Goal: Task Accomplishment & Management: Manage account settings

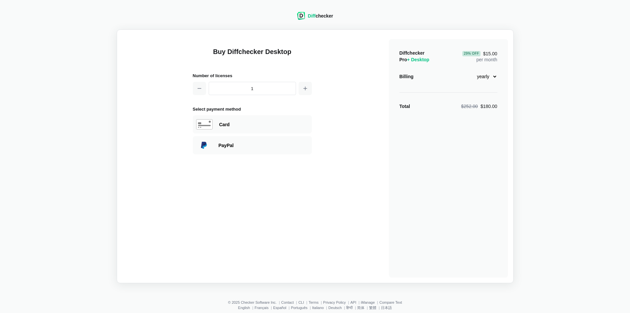
click at [491, 78] on select "monthly yearly" at bounding box center [483, 76] width 28 height 11
select select "desktop-monthly-21"
click at [469, 71] on select "monthly yearly" at bounding box center [483, 76] width 28 height 11
click at [525, 91] on div "Diff checker Buy Diffchecker Desktop Number of licenses 1 Select payment method…" at bounding box center [315, 143] width 622 height 279
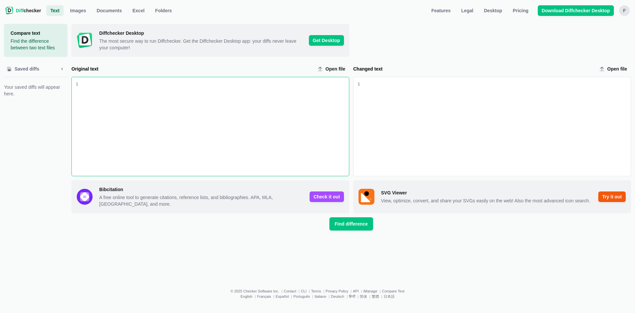
click at [12, 12] on img at bounding box center [9, 11] width 8 height 8
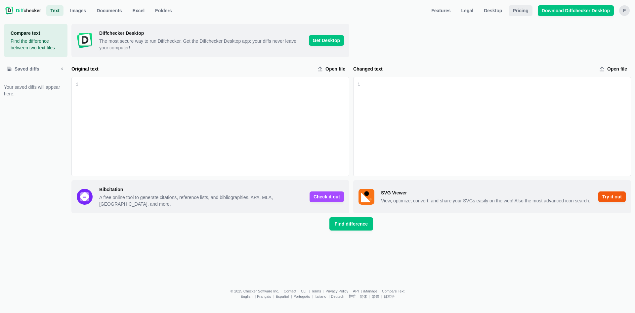
click at [530, 12] on span "Pricing" at bounding box center [520, 10] width 18 height 7
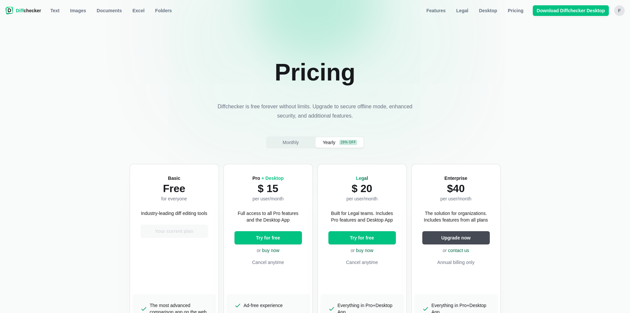
click at [622, 9] on div "F" at bounding box center [619, 10] width 11 height 11
click at [600, 46] on link "Account Settings" at bounding box center [593, 44] width 57 height 11
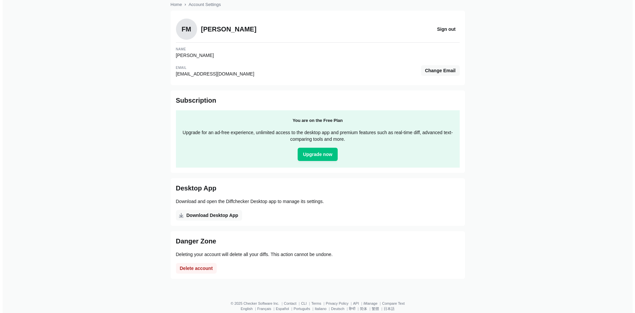
scroll to position [35, 0]
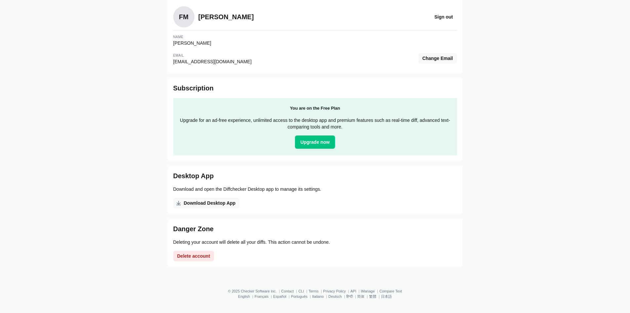
click at [199, 252] on button "Delete account" at bounding box center [193, 255] width 41 height 11
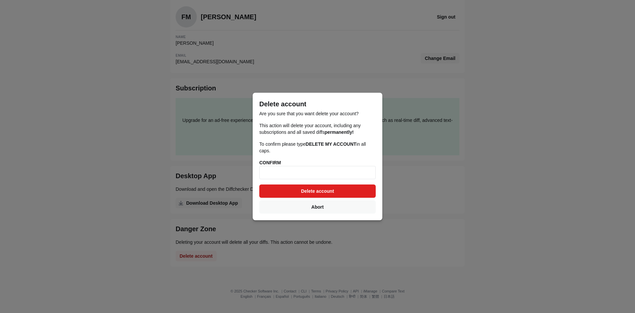
click at [337, 184] on button "Delete account" at bounding box center [317, 190] width 116 height 13
click at [347, 170] on input at bounding box center [317, 172] width 116 height 13
type input "DELETE MY ACCOUNT"
